Goal: Transaction & Acquisition: Purchase product/service

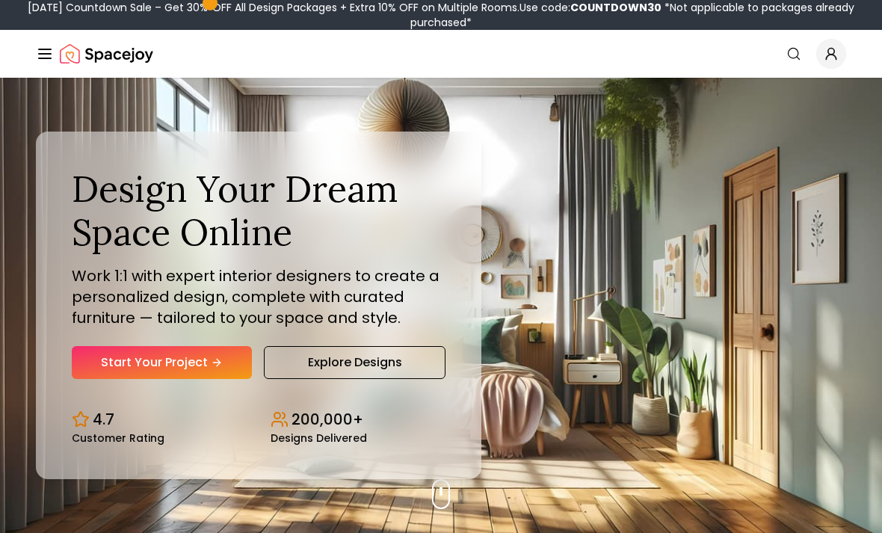
click at [205, 410] on div "Design Your Dream Space Online Work 1:1 with expert interior designers to creat…" at bounding box center [258, 304] width 445 height 347
click at [221, 379] on link "Start Your Project" at bounding box center [162, 362] width 180 height 33
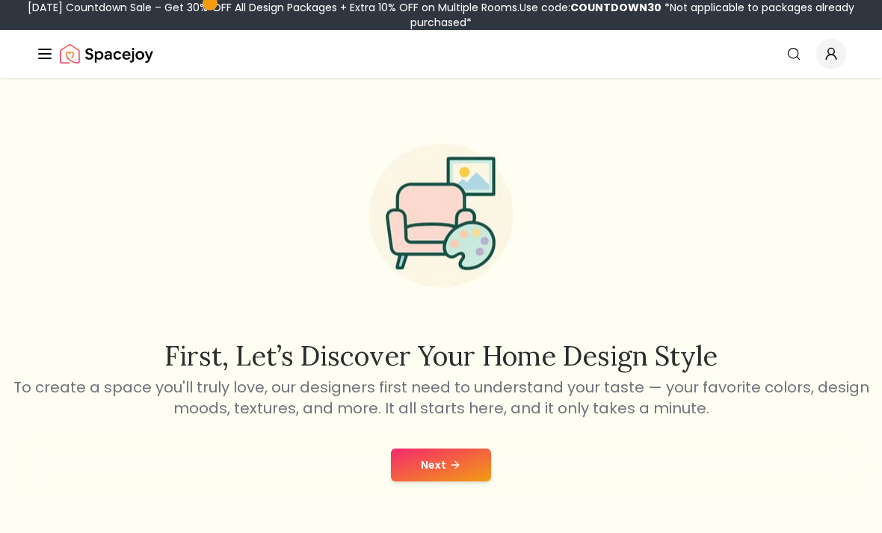
click at [450, 474] on button "Next" at bounding box center [441, 464] width 100 height 33
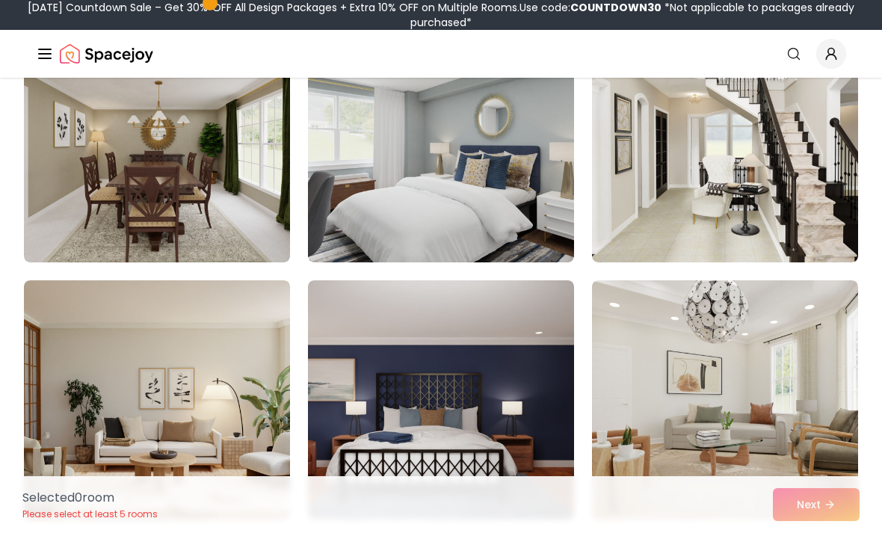
scroll to position [379, 0]
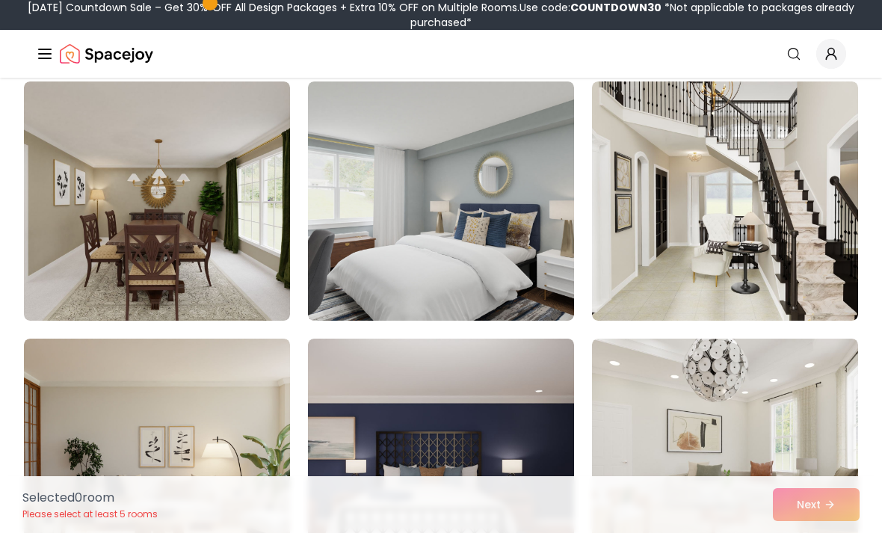
click at [471, 247] on img at bounding box center [441, 200] width 266 height 239
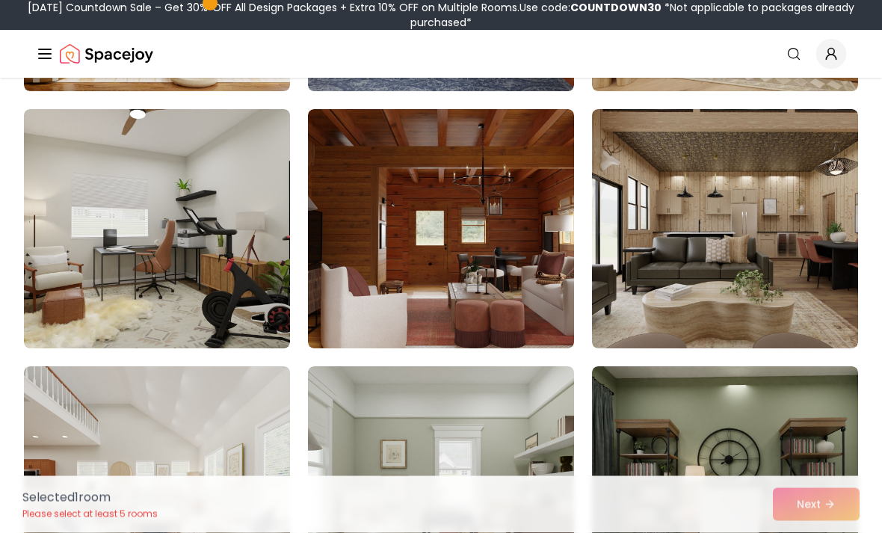
scroll to position [873, 0]
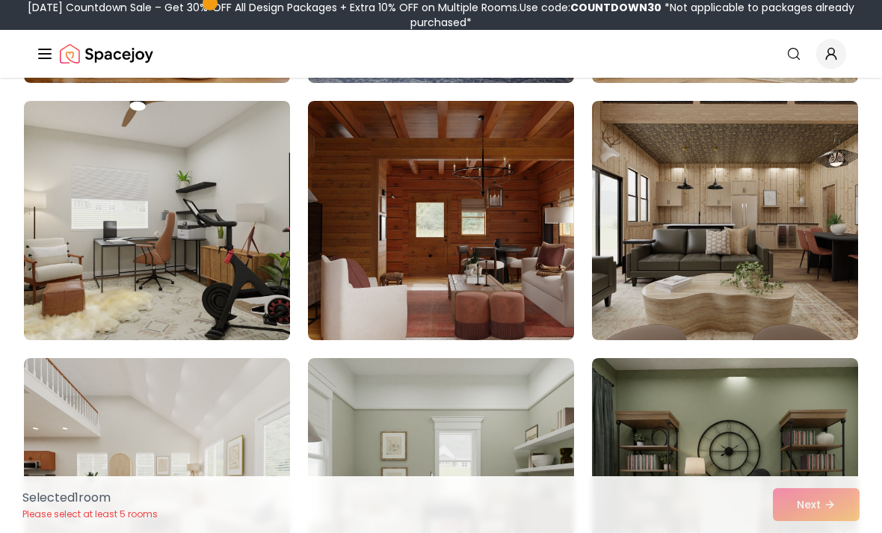
click at [711, 201] on img at bounding box center [725, 220] width 266 height 239
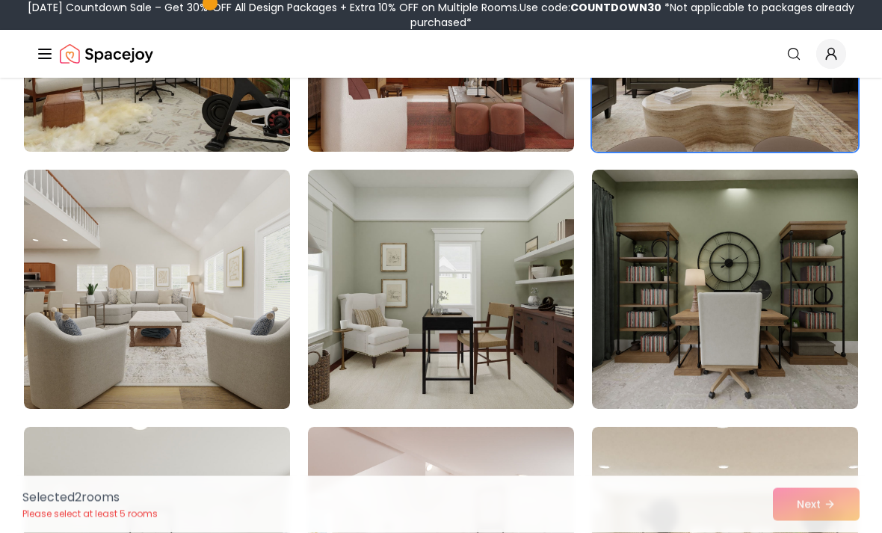
scroll to position [1062, 0]
click at [723, 285] on img at bounding box center [725, 289] width 266 height 239
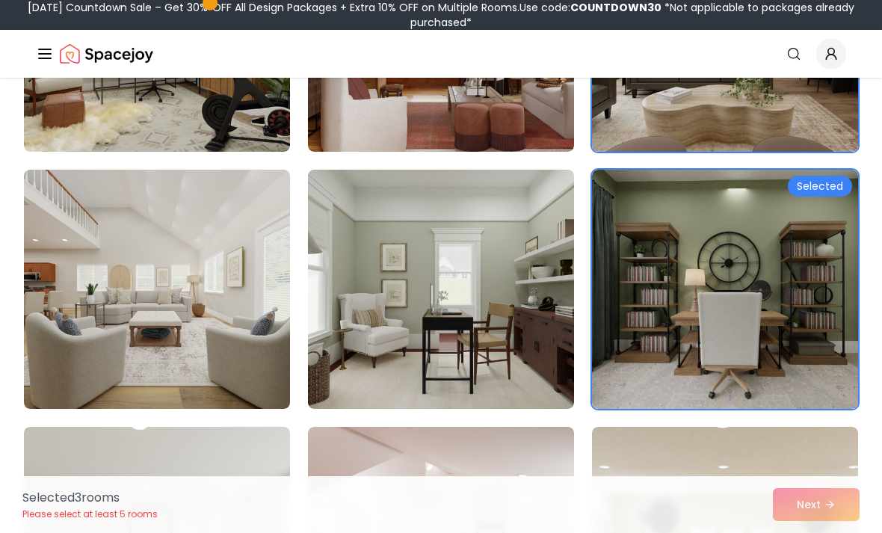
click at [496, 343] on img at bounding box center [441, 289] width 266 height 239
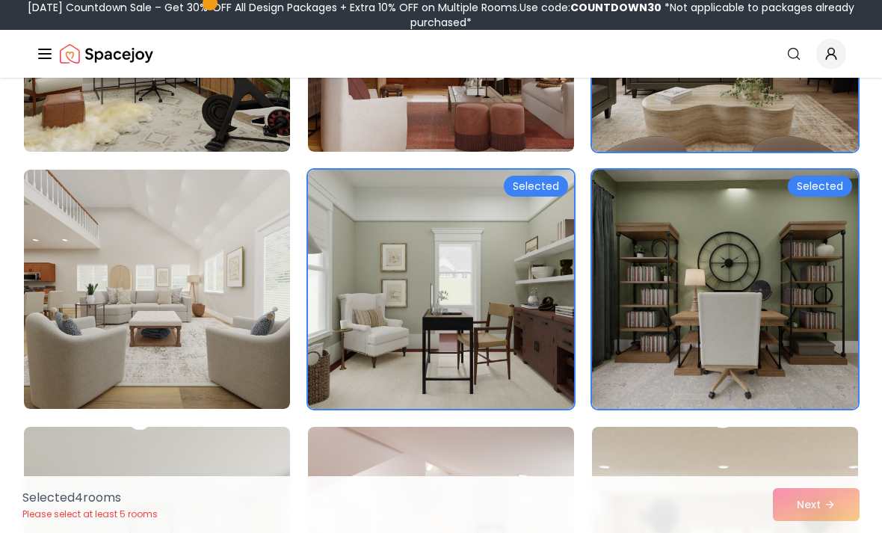
click at [76, 247] on img at bounding box center [157, 289] width 266 height 239
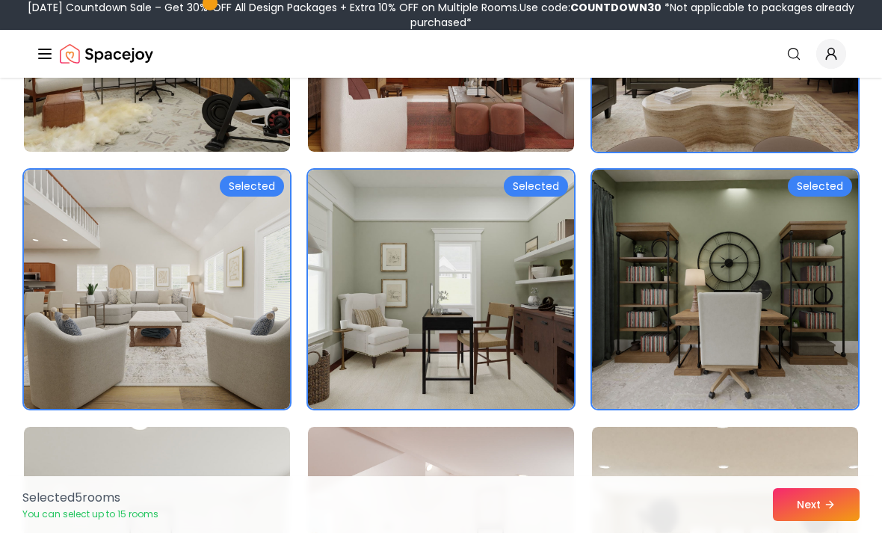
click at [800, 521] on button "Next" at bounding box center [816, 504] width 87 height 33
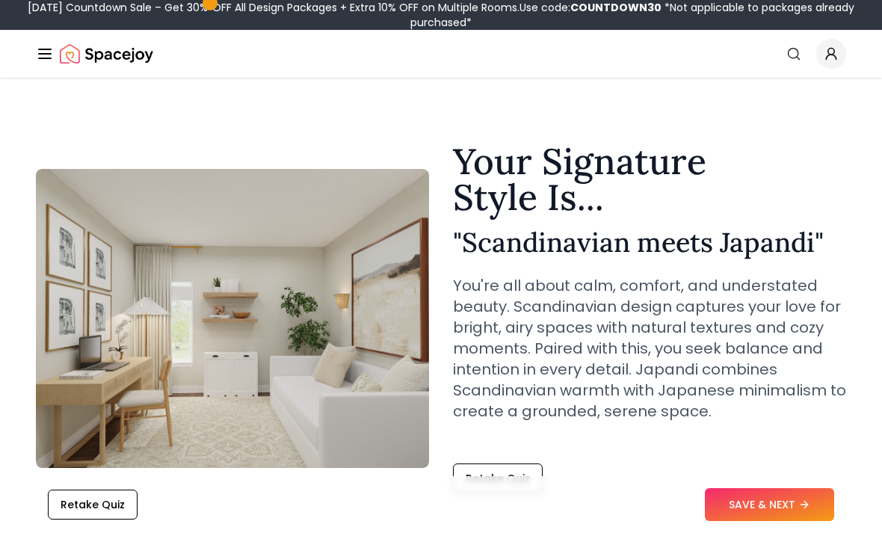
click at [754, 506] on button "SAVE & NEXT" at bounding box center [769, 504] width 129 height 33
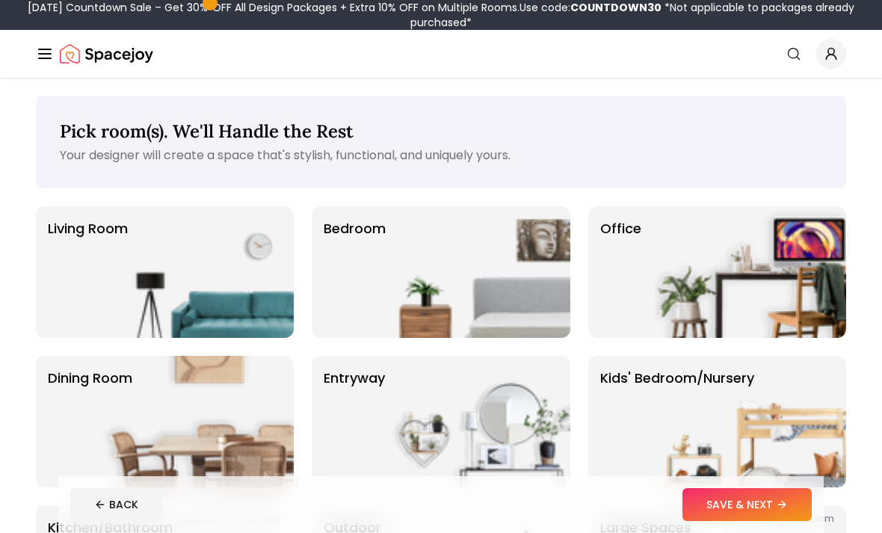
click at [521, 270] on img at bounding box center [474, 271] width 191 height 131
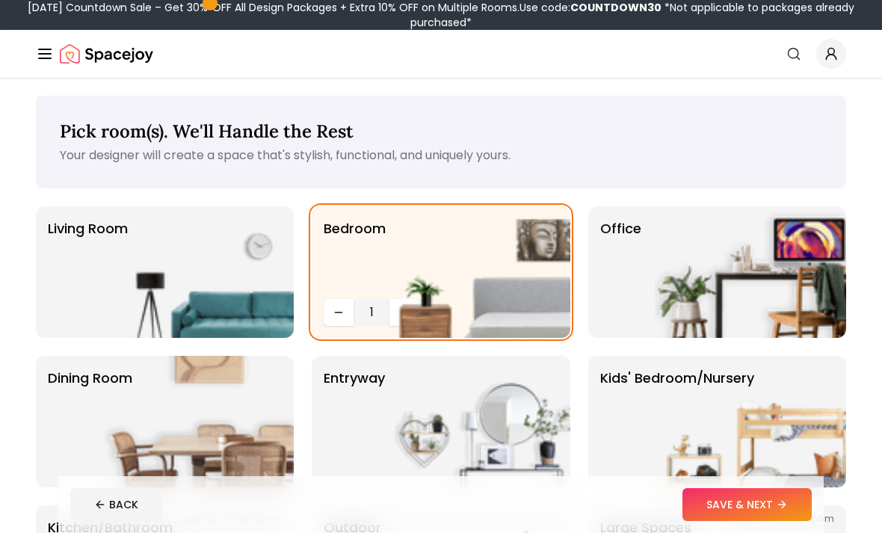
click at [728, 506] on button "SAVE & NEXT" at bounding box center [746, 504] width 129 height 33
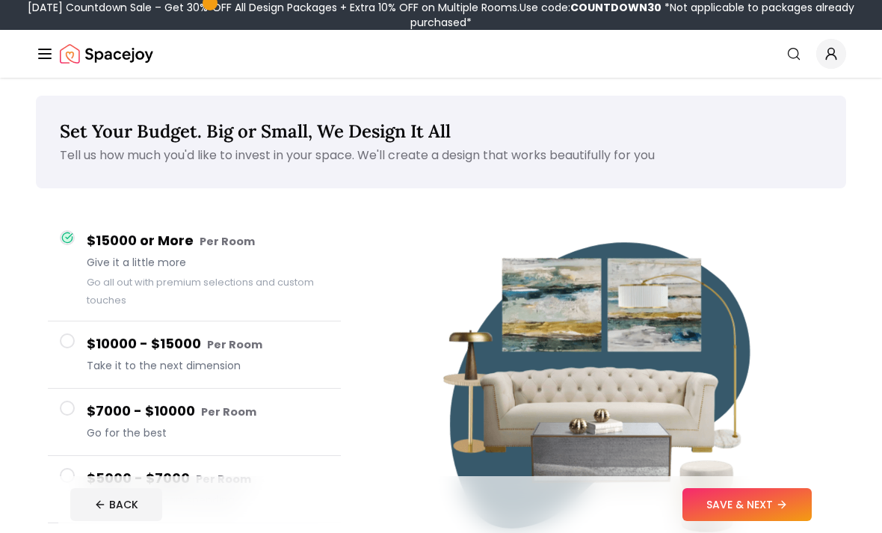
click at [737, 497] on button "SAVE & NEXT" at bounding box center [746, 504] width 129 height 33
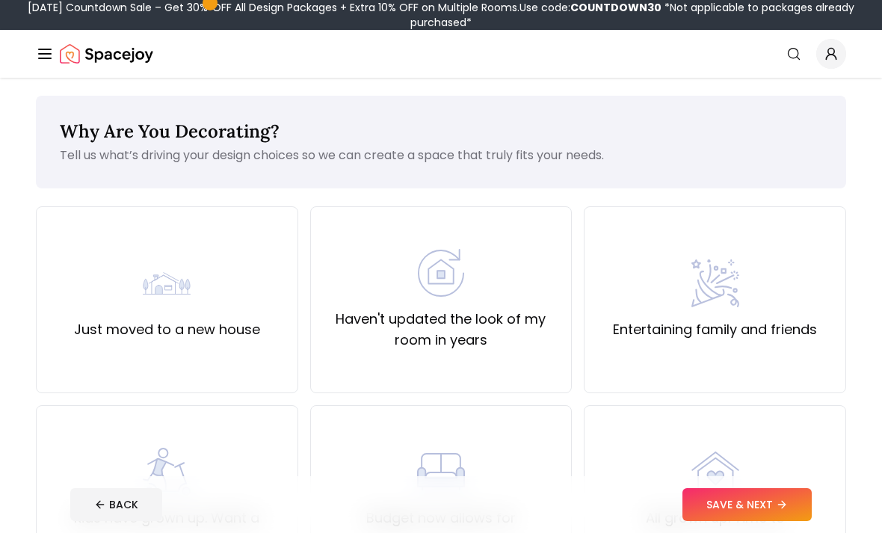
click at [131, 287] on div "Just moved to a new house" at bounding box center [167, 299] width 186 height 81
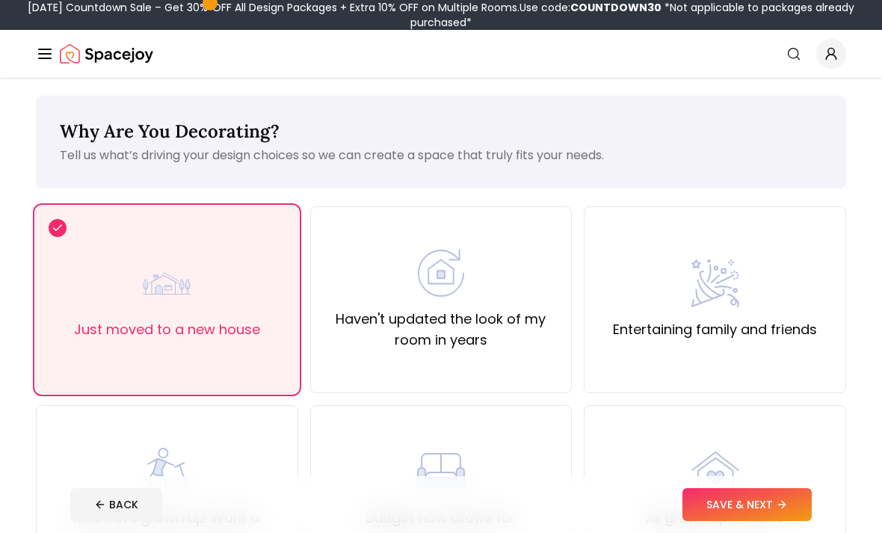
click at [725, 519] on button "SAVE & NEXT" at bounding box center [746, 504] width 129 height 33
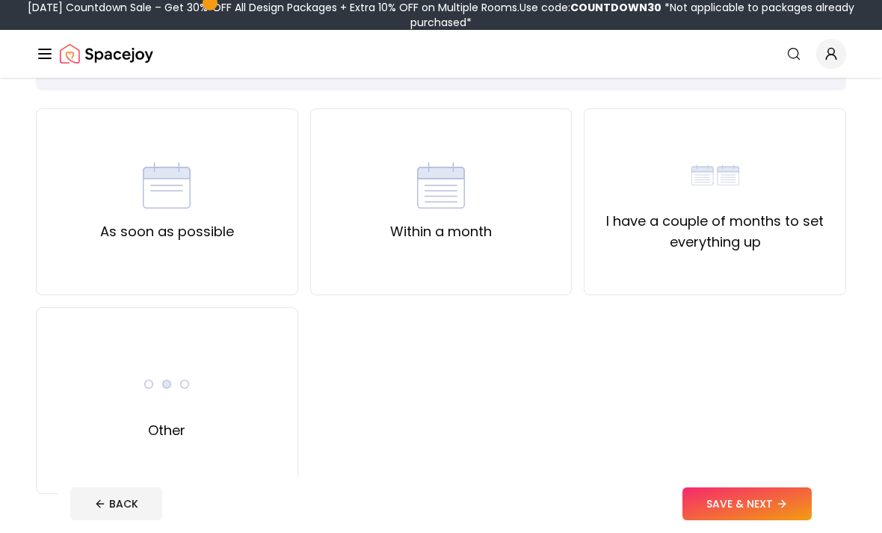
scroll to position [98, 0]
click at [82, 342] on div "Other" at bounding box center [167, 400] width 262 height 187
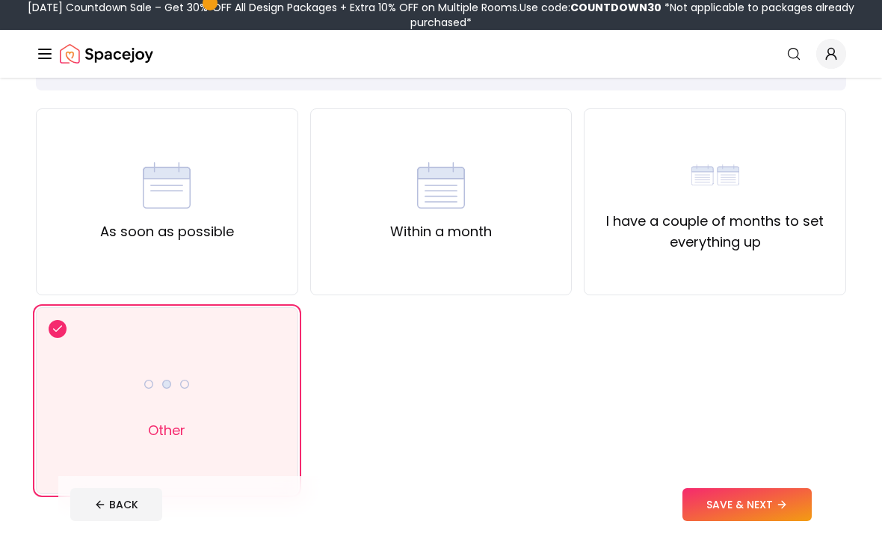
click at [756, 521] on button "SAVE & NEXT" at bounding box center [746, 504] width 129 height 33
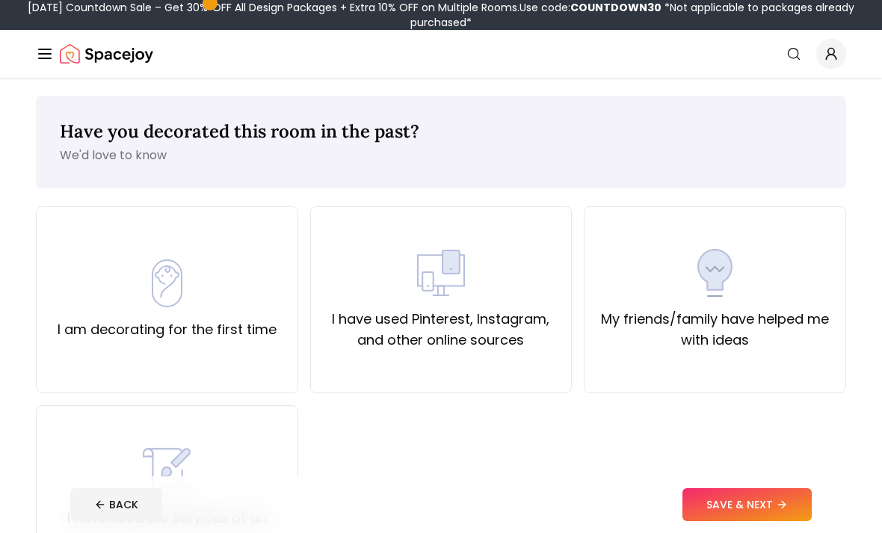
click at [64, 286] on div "I am decorating for the first time" at bounding box center [167, 299] width 219 height 81
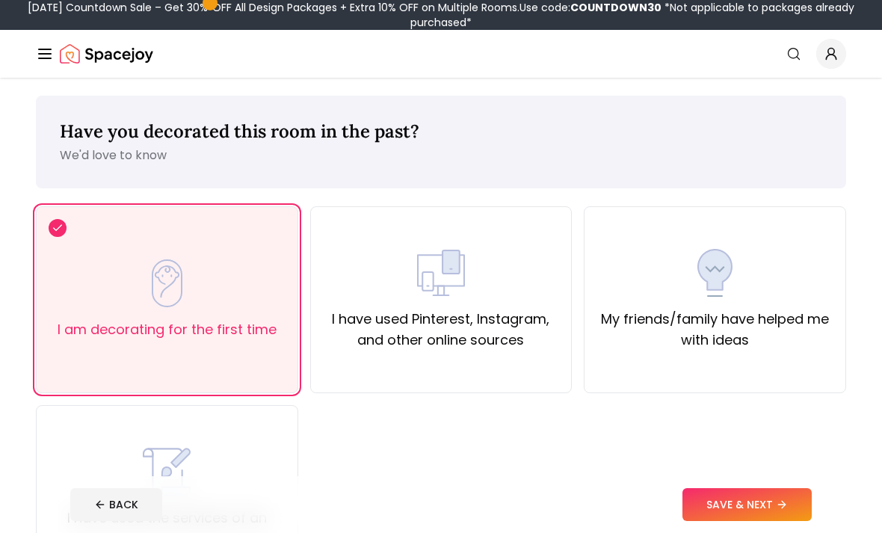
click at [749, 521] on button "SAVE & NEXT" at bounding box center [746, 504] width 129 height 33
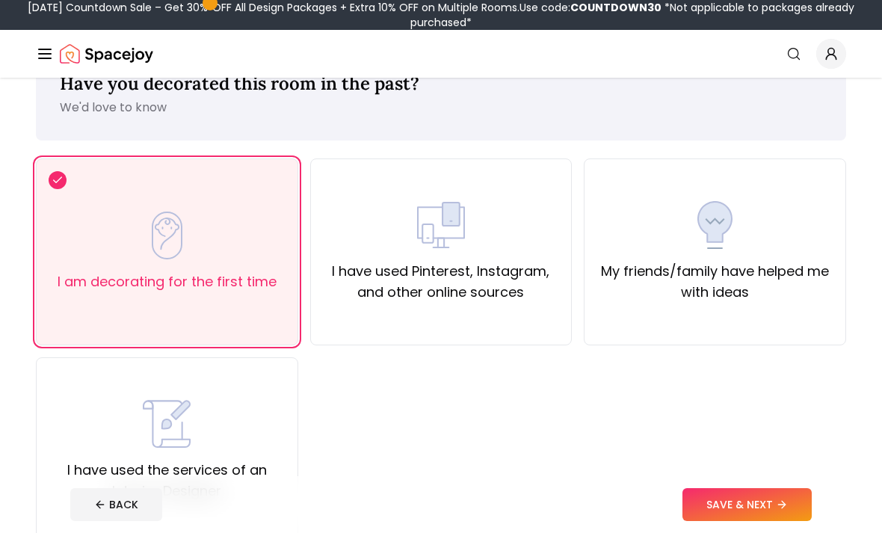
scroll to position [146, 0]
